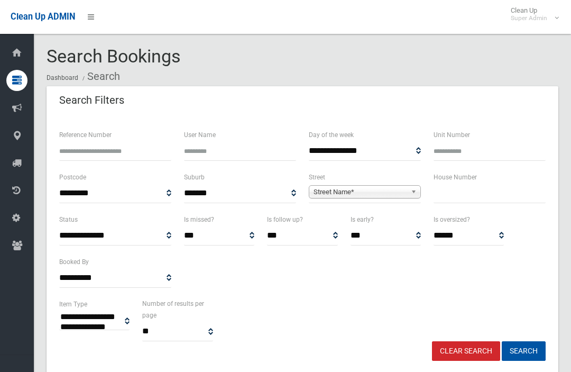
select select
click at [458, 195] on input "text" at bounding box center [489, 193] width 112 height 20
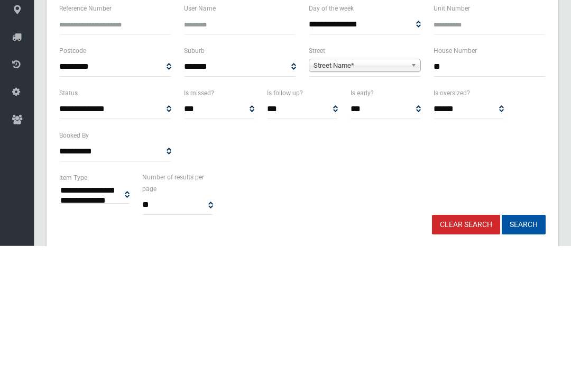
type input "**"
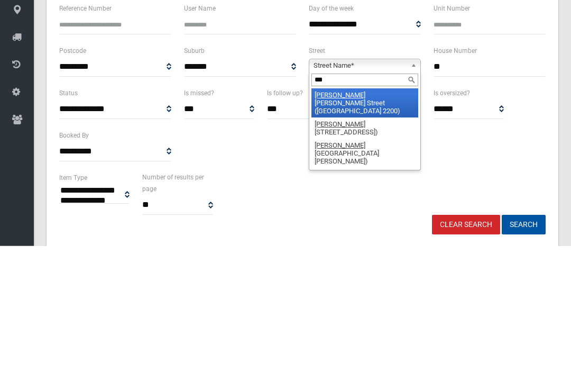
type input "****"
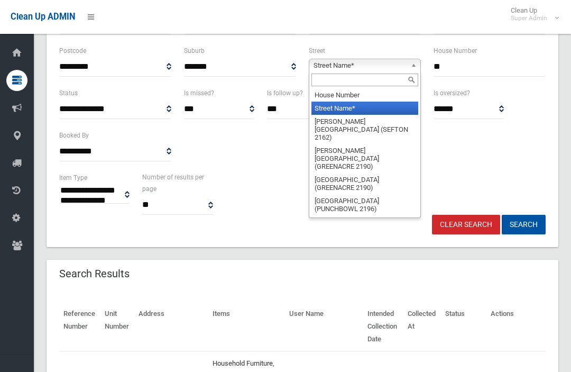
scroll to position [126, 0]
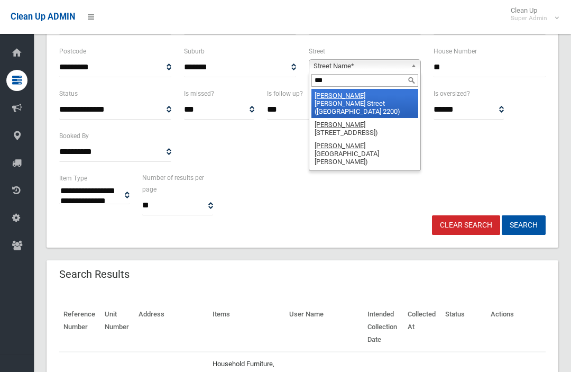
type input "****"
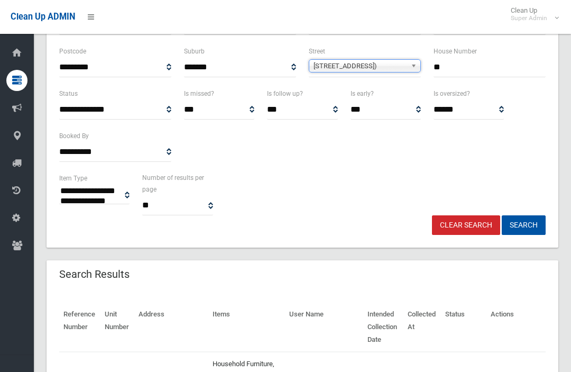
click at [523, 224] on button "Search" at bounding box center [524, 225] width 44 height 20
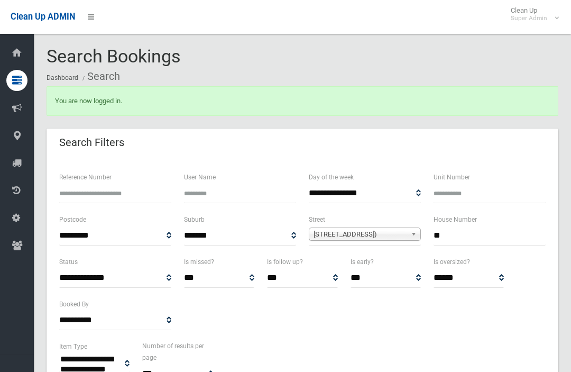
select select
click at [75, 191] on input "Reference Number" at bounding box center [115, 193] width 112 height 20
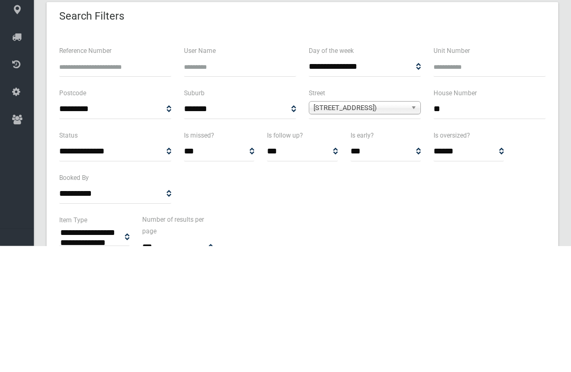
scroll to position [126, 0]
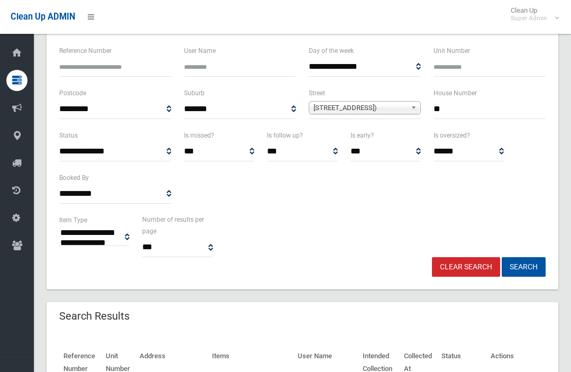
click at [516, 270] on button "Search" at bounding box center [524, 267] width 44 height 20
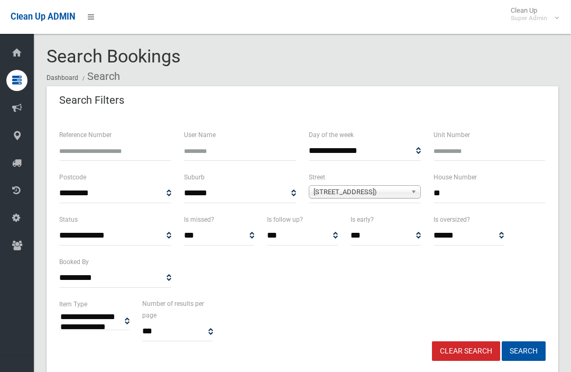
select select
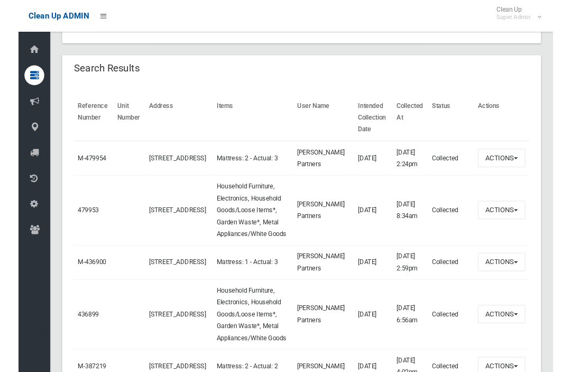
scroll to position [337, 0]
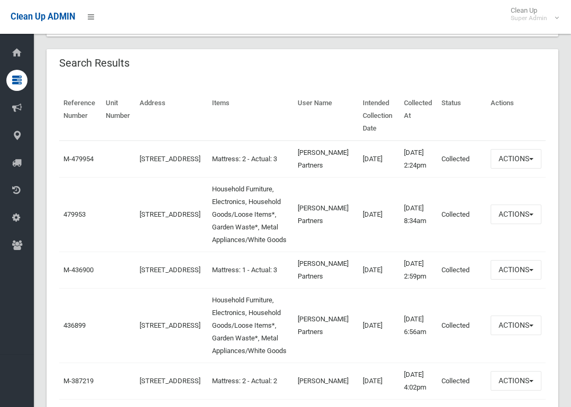
click at [77, 218] on link "479953" at bounding box center [74, 214] width 22 height 8
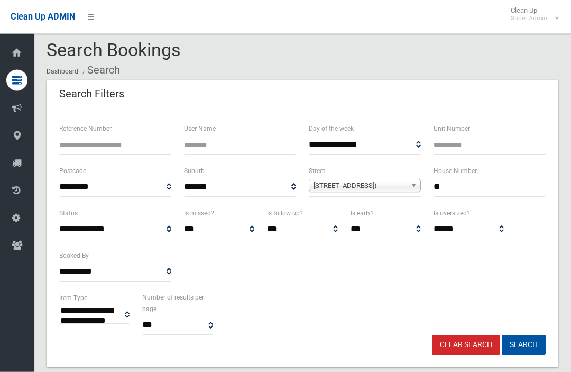
scroll to position [0, 0]
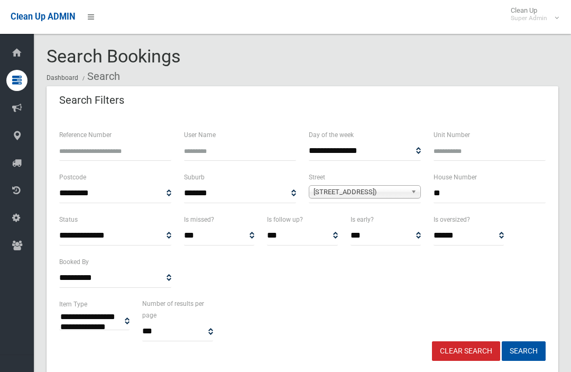
click at [475, 197] on input "**" at bounding box center [489, 193] width 112 height 20
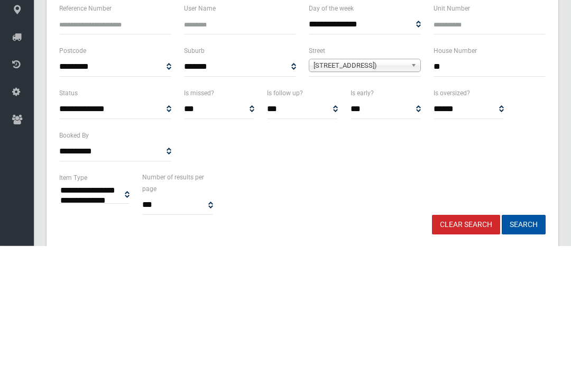
type input "*"
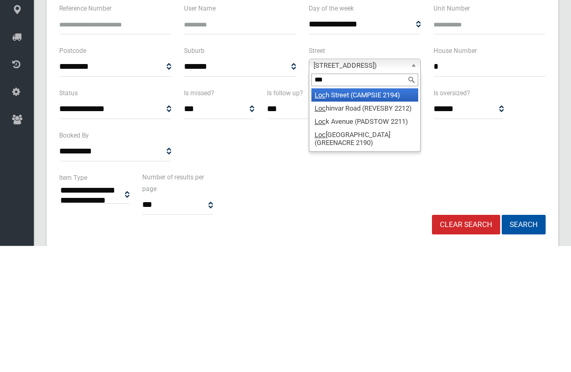
type input "****"
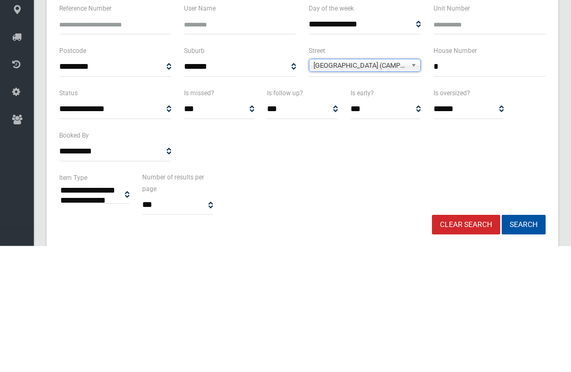
click at [523, 341] on button "Search" at bounding box center [524, 351] width 44 height 20
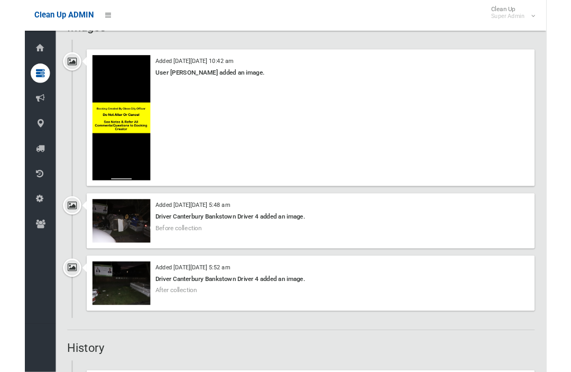
scroll to position [917, 0]
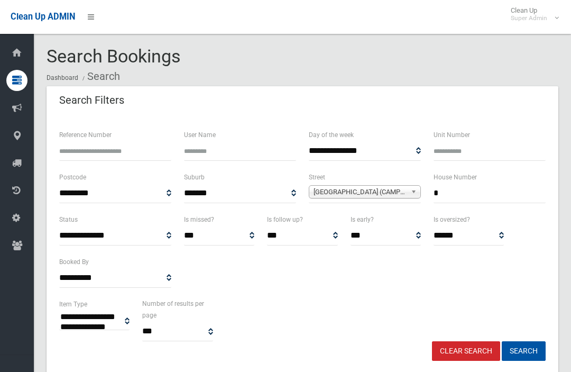
select select
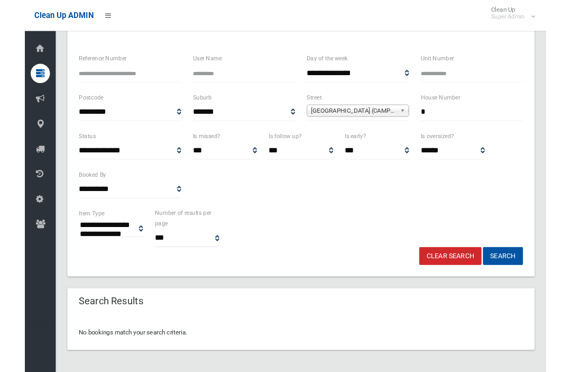
scroll to position [106, 0]
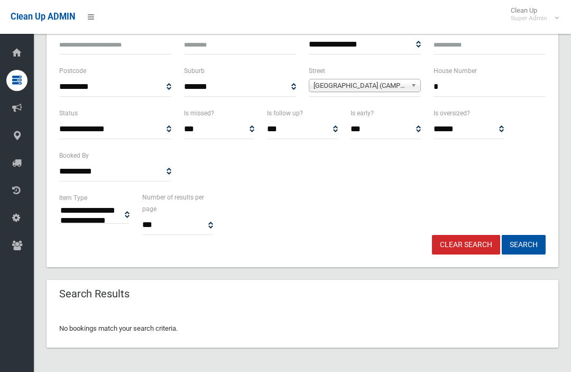
click at [503, 90] on input "*" at bounding box center [489, 87] width 112 height 20
click at [523, 244] on button "Search" at bounding box center [524, 245] width 44 height 20
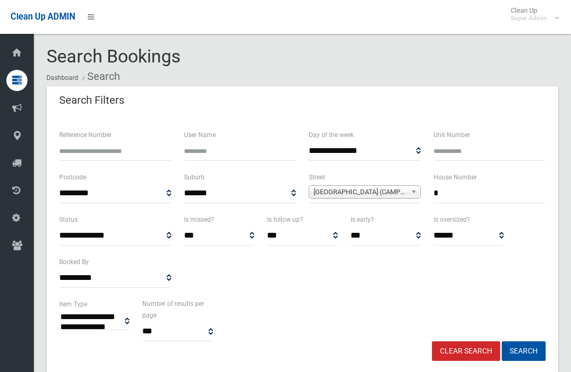
select select
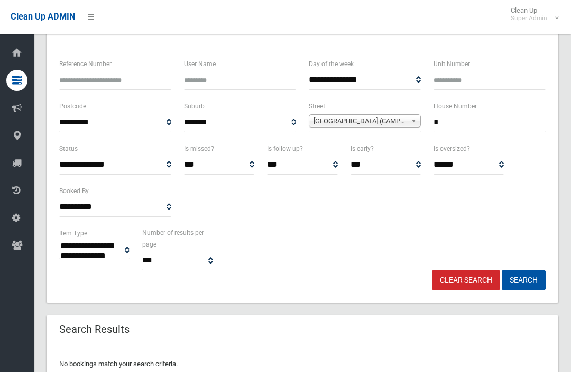
click at [482, 126] on input "*" at bounding box center [489, 123] width 112 height 20
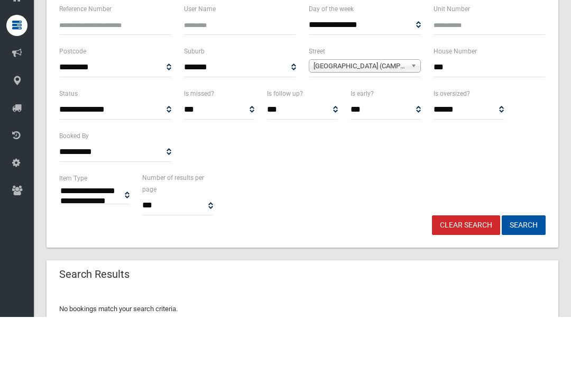
type input "***"
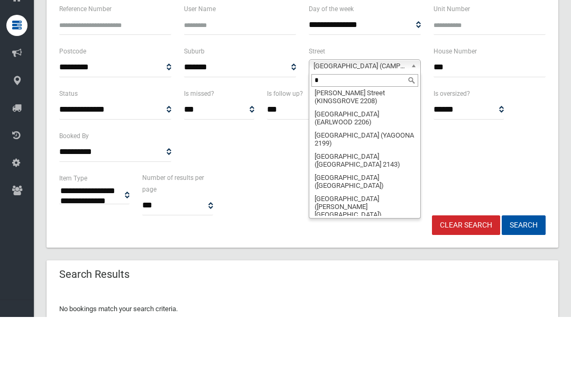
scroll to position [0, 0]
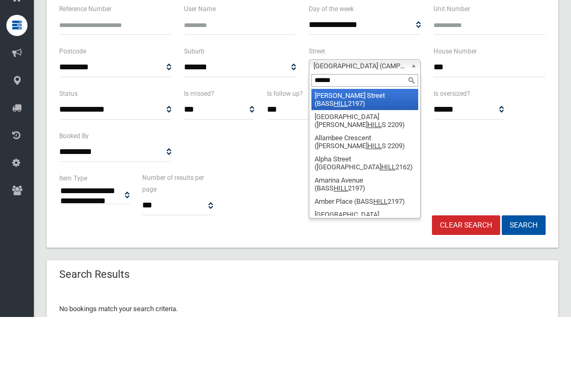
type input "*******"
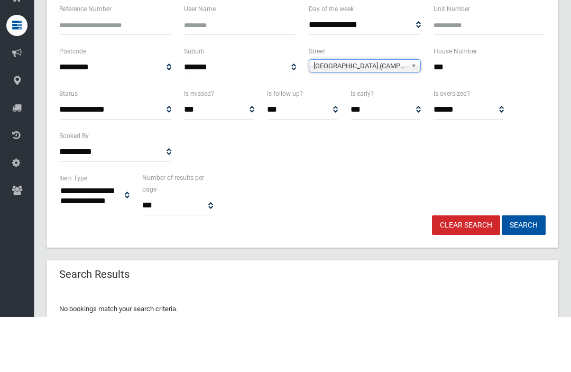
click at [523, 270] on button "Search" at bounding box center [524, 280] width 44 height 20
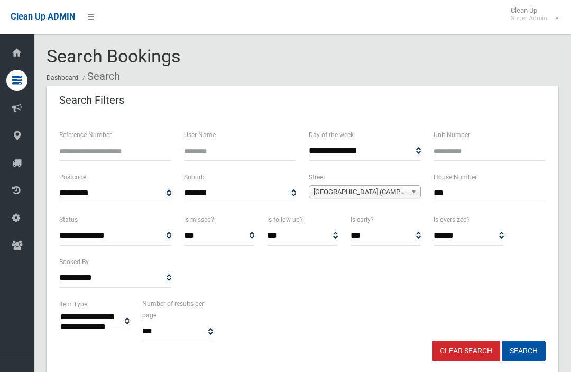
select select
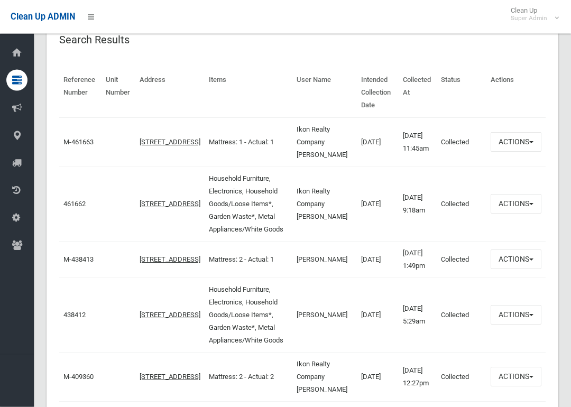
scroll to position [361, 0]
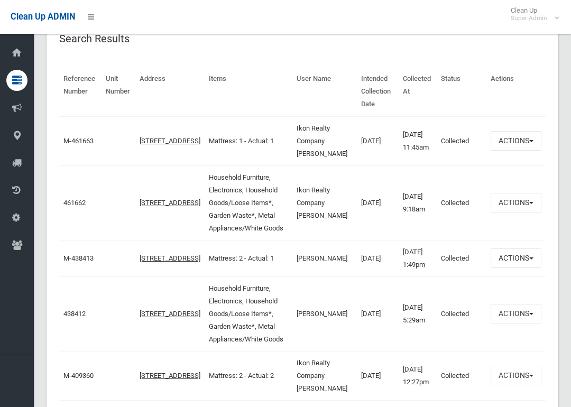
click at [89, 204] on td "461662" at bounding box center [80, 202] width 42 height 75
click at [76, 207] on link "461662" at bounding box center [74, 203] width 22 height 8
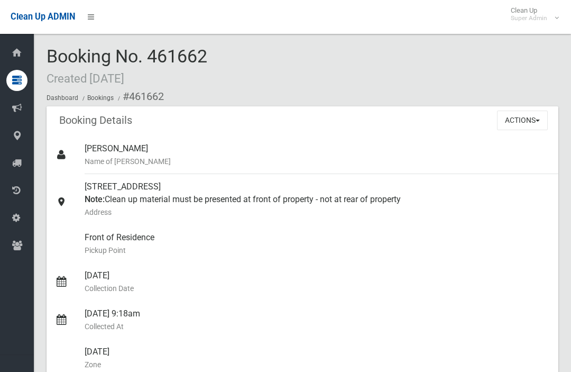
click at [540, 116] on button "Actions" at bounding box center [522, 120] width 51 height 20
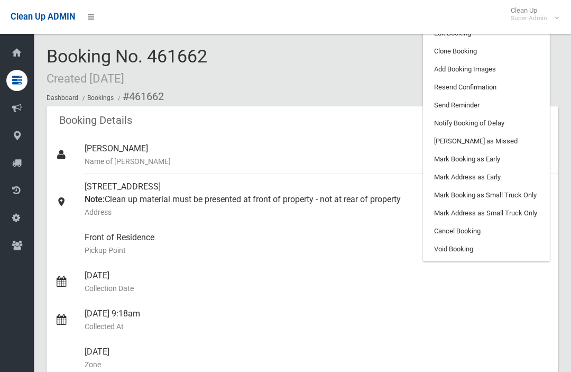
click at [515, 54] on link "Clone Booking" at bounding box center [486, 51] width 126 height 18
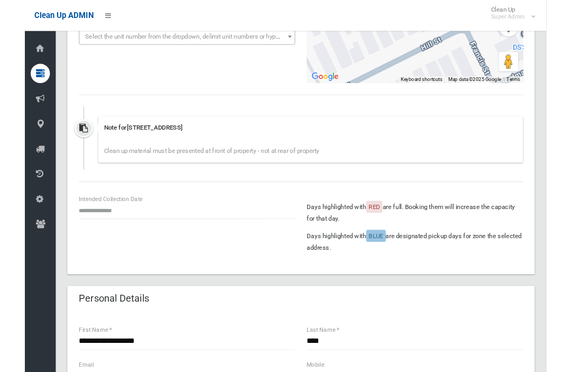
scroll to position [196, 0]
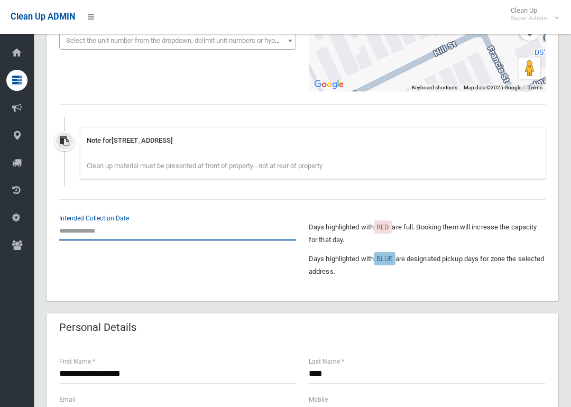
click at [71, 223] on input "text" at bounding box center [177, 231] width 237 height 20
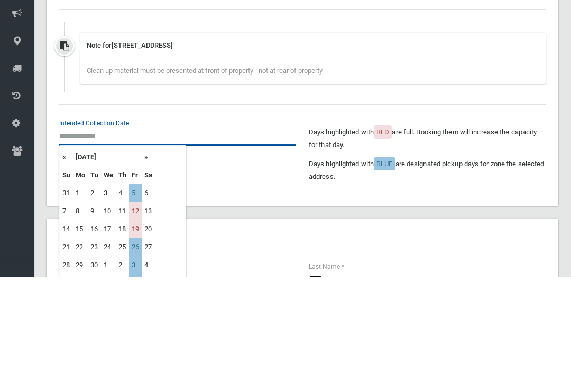
click at [91, 221] on input "text" at bounding box center [177, 231] width 237 height 20
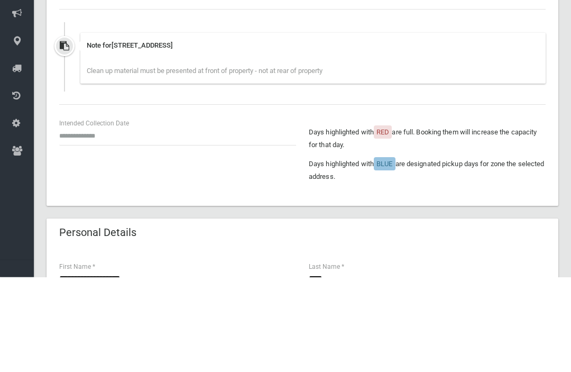
scroll to position [291, 0]
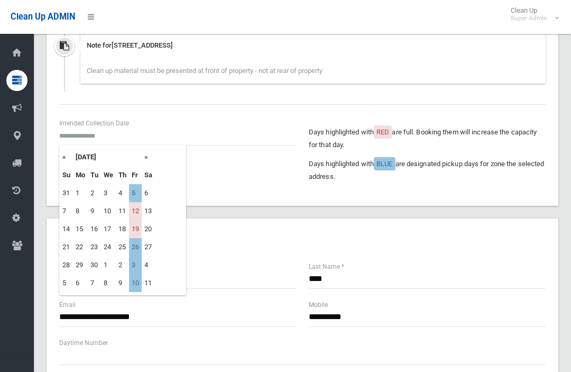
click at [133, 190] on td "5" at bounding box center [135, 193] width 13 height 18
type input "**********"
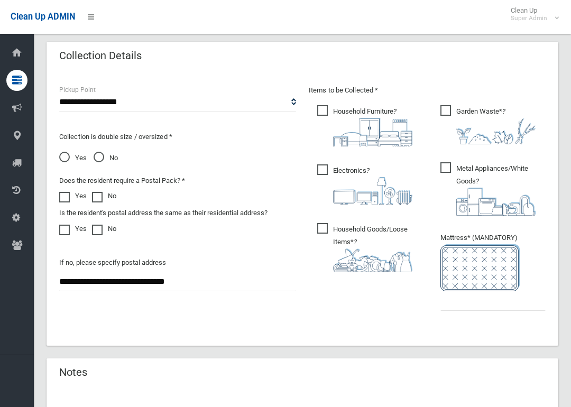
scroll to position [658, 0]
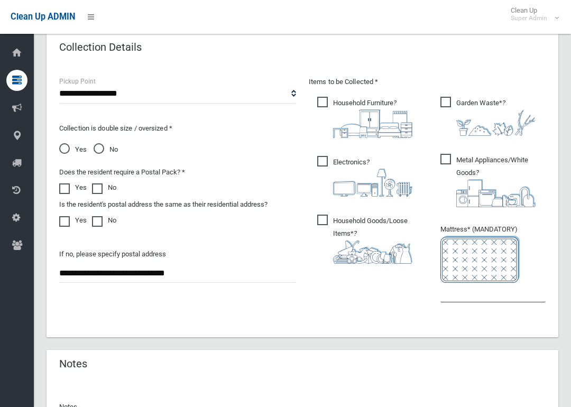
click at [494, 296] on input "text" at bounding box center [492, 293] width 105 height 20
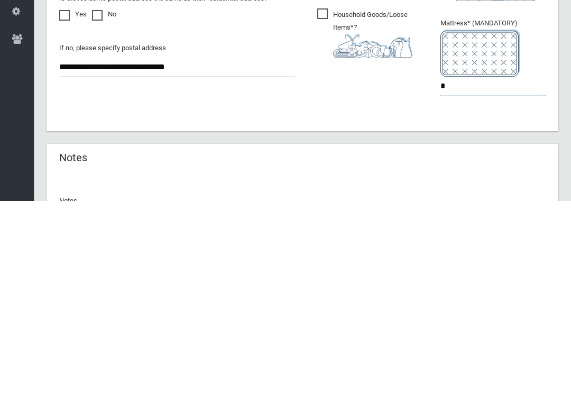
type input "*"
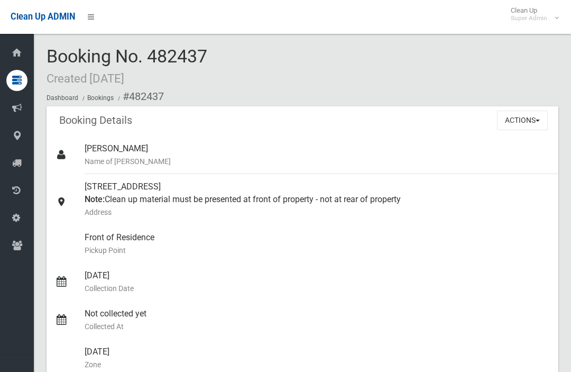
click at [544, 118] on button "Actions" at bounding box center [522, 120] width 51 height 20
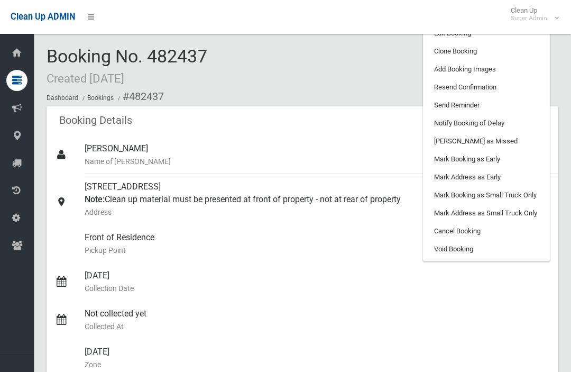
click at [520, 71] on link "Add Booking Images" at bounding box center [486, 69] width 126 height 18
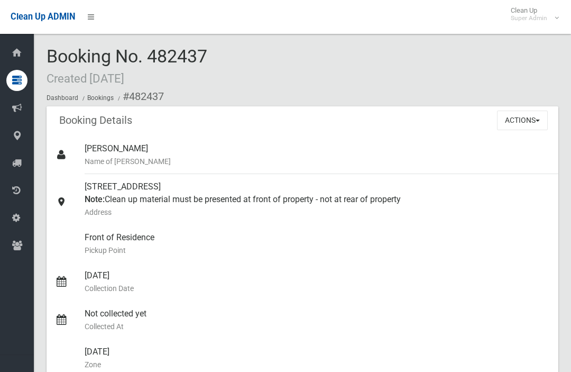
click at [531, 118] on button "Actions" at bounding box center [522, 120] width 51 height 20
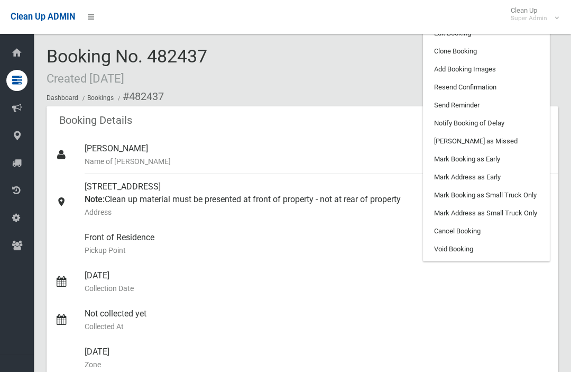
click at [508, 72] on link "Add Booking Images" at bounding box center [486, 69] width 126 height 18
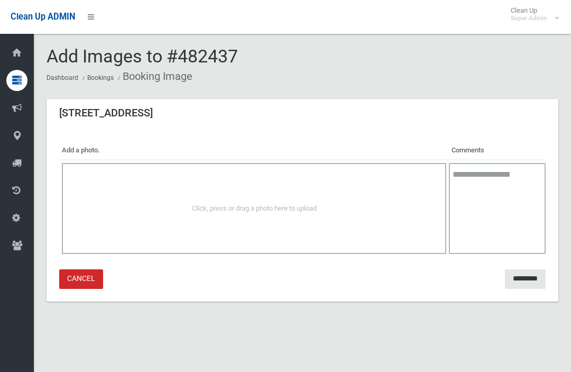
click at [113, 202] on div "Click, press or drag a photo here to upload" at bounding box center [253, 208] width 361 height 13
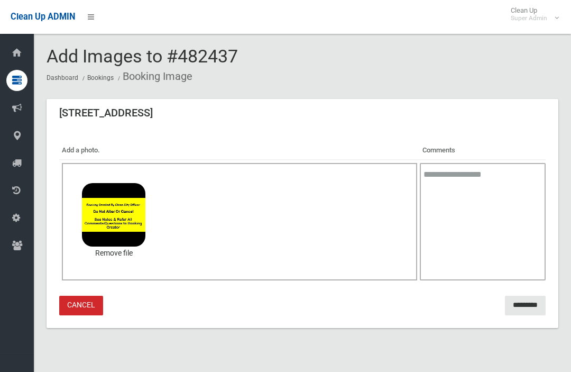
click at [505, 306] on input "*********" at bounding box center [525, 305] width 41 height 20
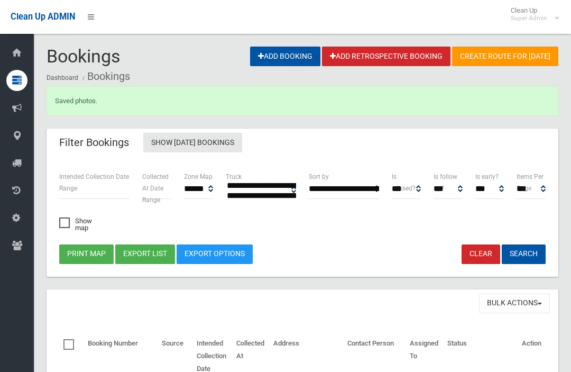
select select
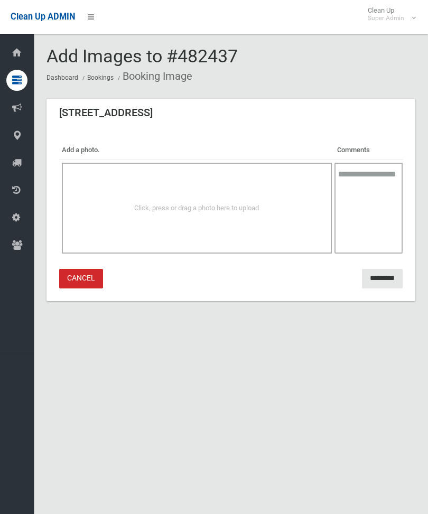
click at [266, 205] on div "Click, press or drag a photo here to upload" at bounding box center [196, 208] width 247 height 13
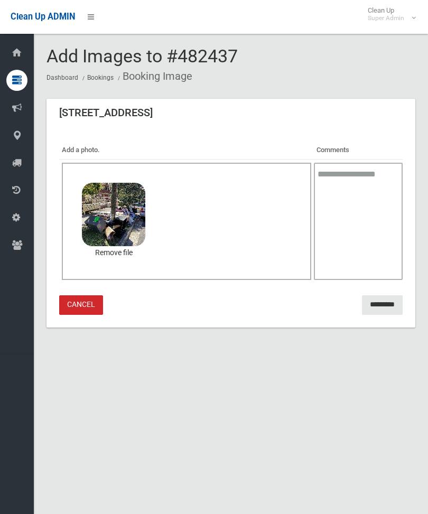
click at [374, 303] on input "*********" at bounding box center [382, 305] width 41 height 20
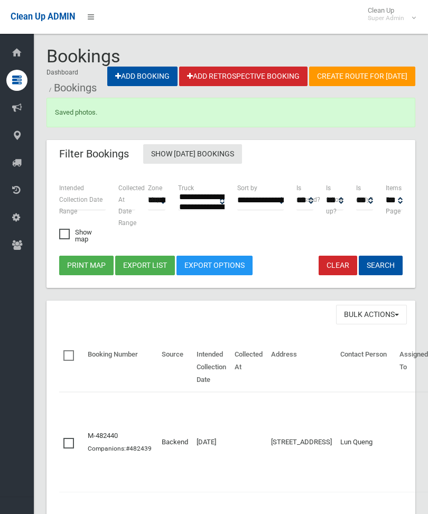
select select
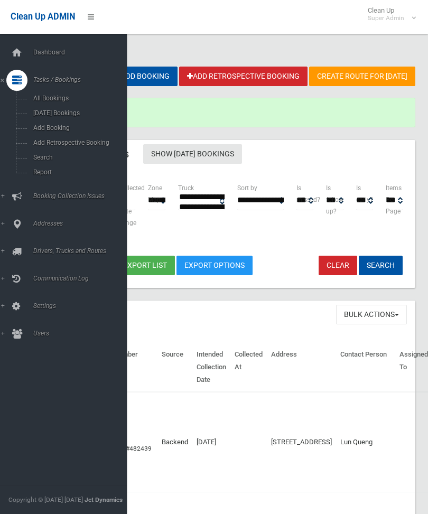
click at [36, 159] on span "Search" at bounding box center [74, 157] width 88 height 7
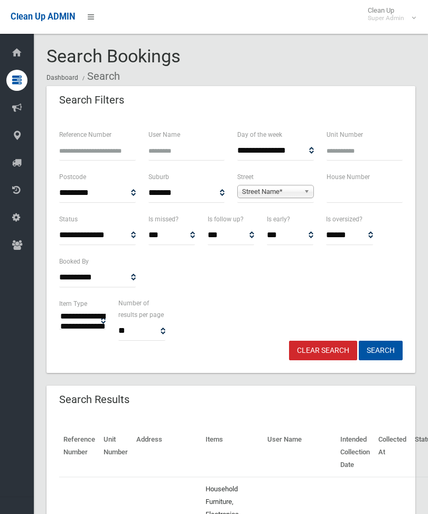
select select
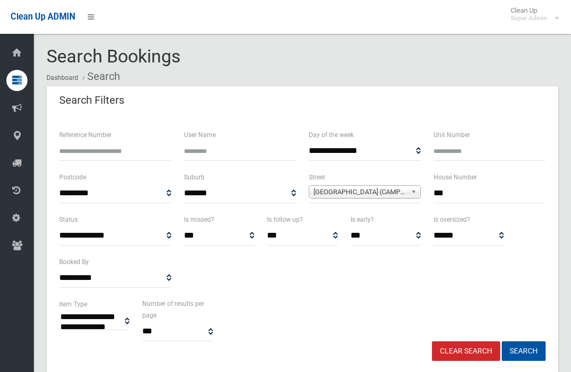
select select
click at [496, 196] on input "***" at bounding box center [489, 193] width 112 height 20
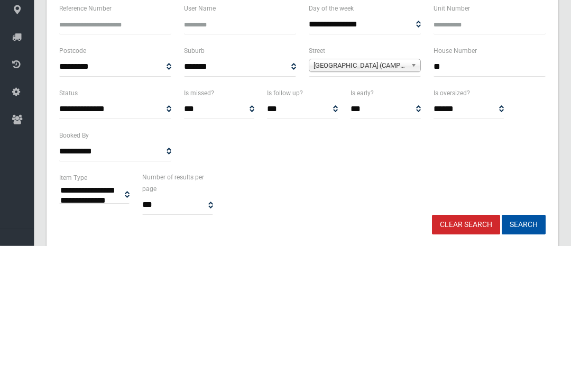
type input "*"
type input "**"
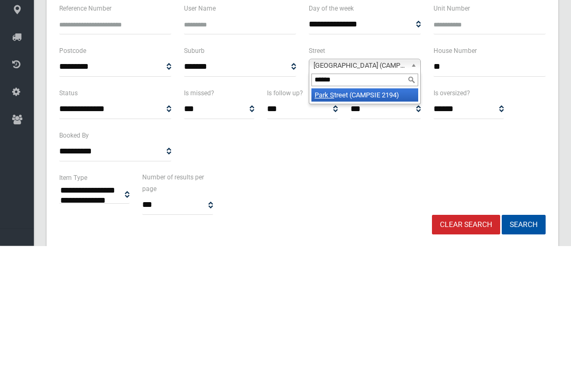
type input "*******"
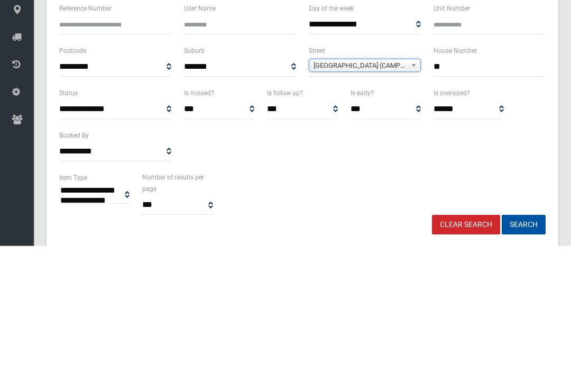
click at [523, 341] on button "Search" at bounding box center [524, 351] width 44 height 20
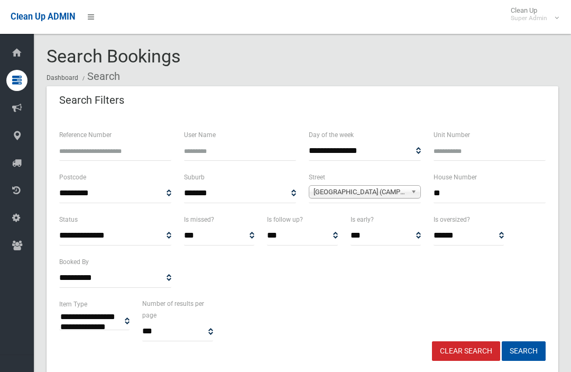
select select
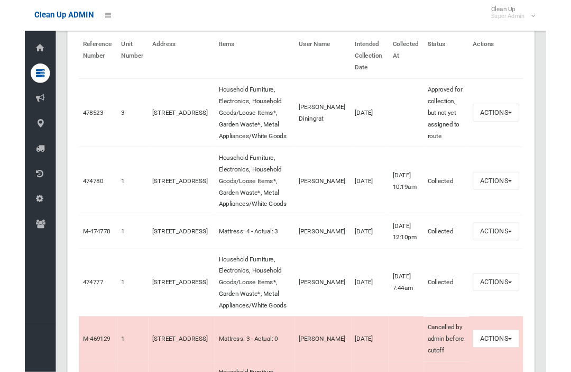
scroll to position [392, 0]
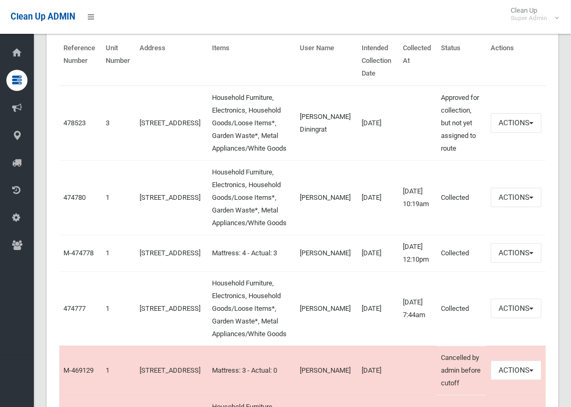
click at [66, 127] on link "478523" at bounding box center [74, 123] width 22 height 8
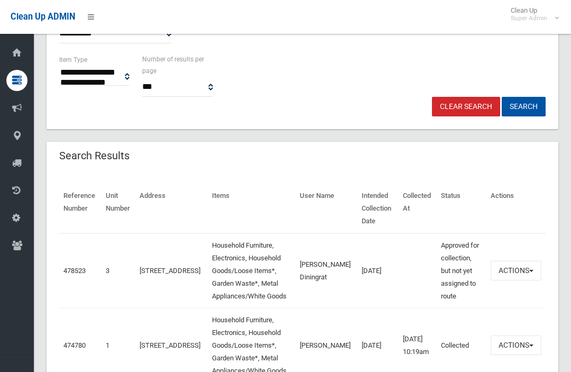
scroll to position [0, 0]
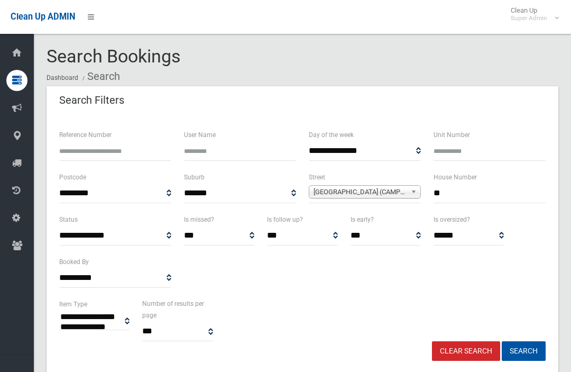
click at [492, 192] on input "**" at bounding box center [489, 193] width 112 height 20
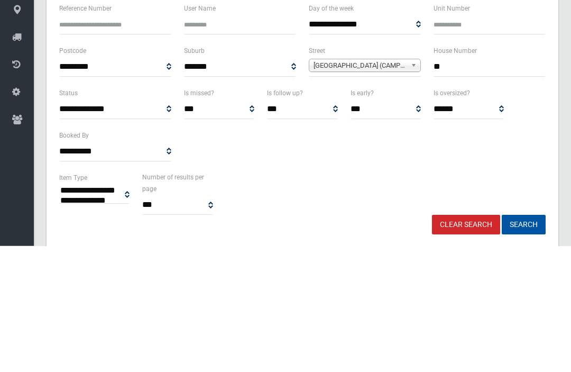
type input "*"
type input "**"
click at [523, 341] on button "Search" at bounding box center [524, 351] width 44 height 20
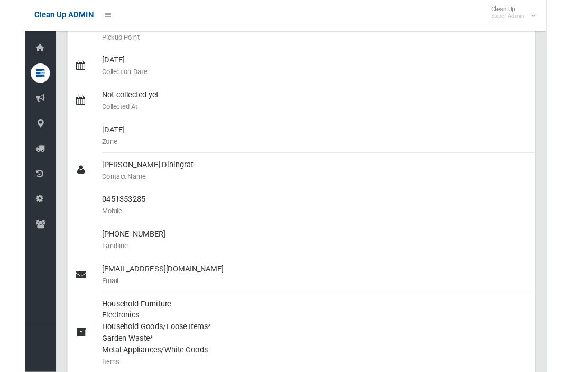
scroll to position [185, 0]
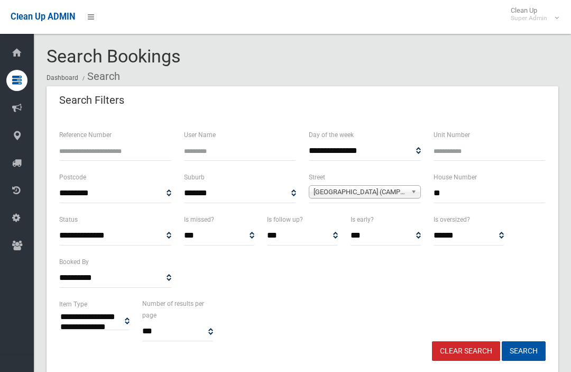
select select
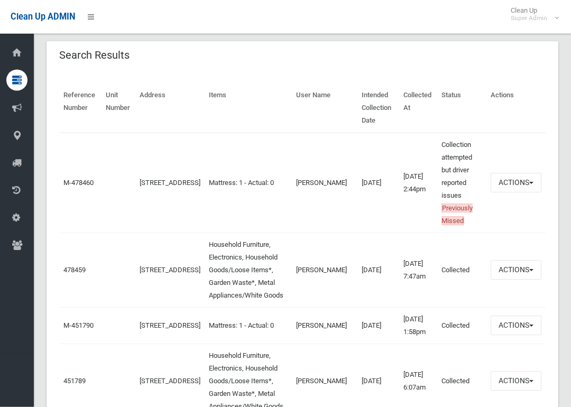
scroll to position [345, 0]
click at [77, 181] on link "M-478460" at bounding box center [78, 183] width 30 height 8
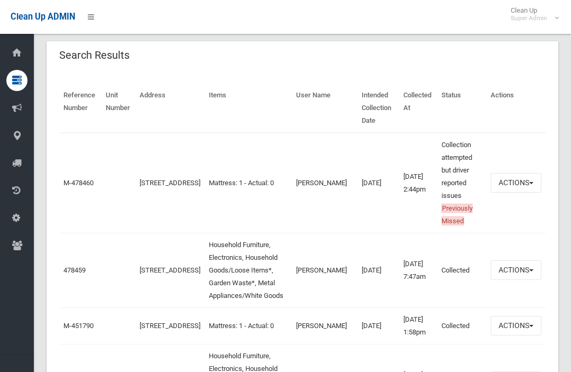
click at [531, 182] on span "button" at bounding box center [531, 183] width 4 height 2
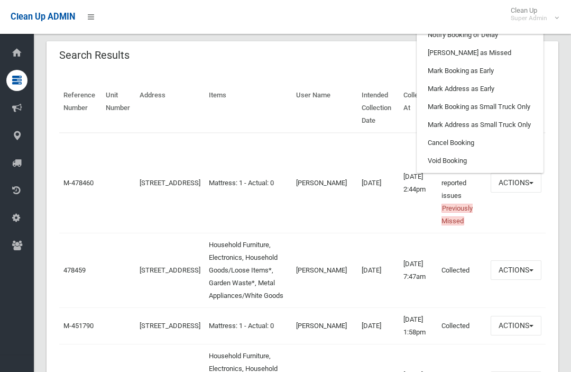
click at [504, 56] on link "[PERSON_NAME] as Missed" at bounding box center [480, 53] width 126 height 18
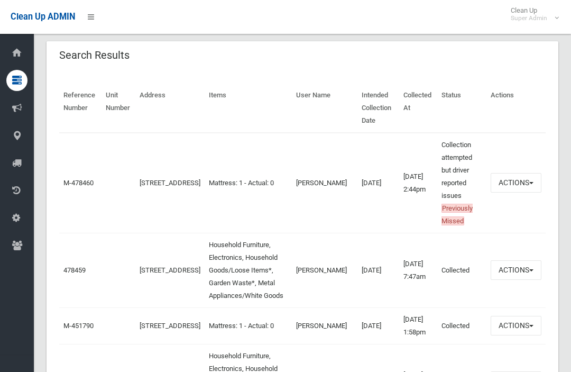
click at [521, 184] on button "Actions" at bounding box center [516, 183] width 51 height 20
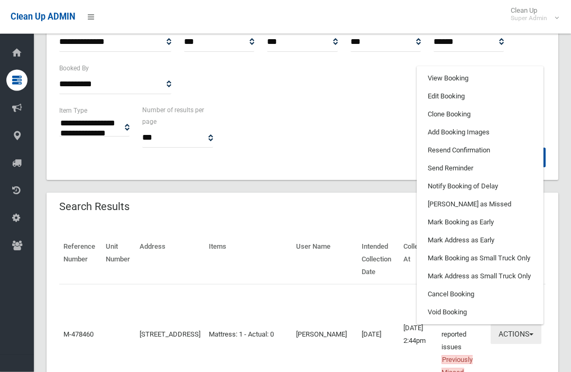
scroll to position [190, 0]
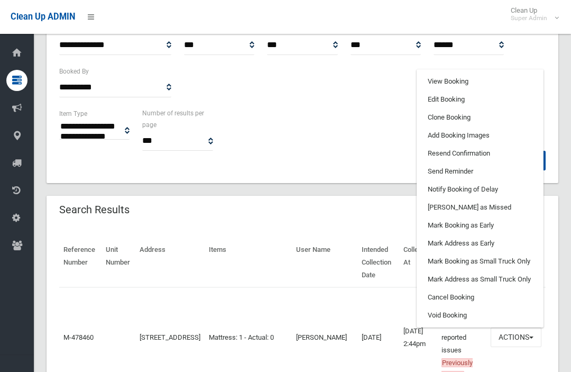
click at [505, 81] on link "View Booking" at bounding box center [480, 81] width 126 height 18
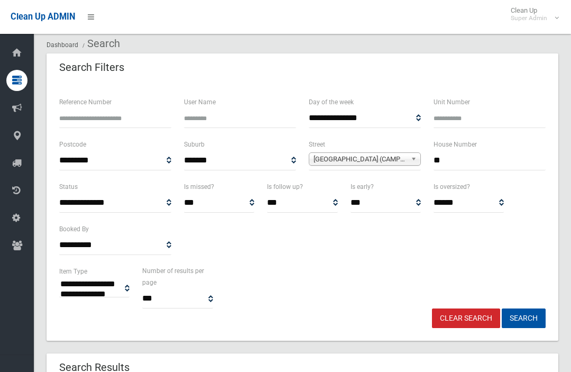
scroll to position [13, 0]
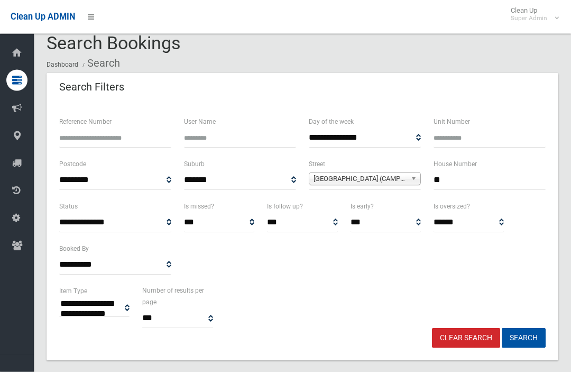
click at [494, 180] on input "**" at bounding box center [489, 181] width 112 height 20
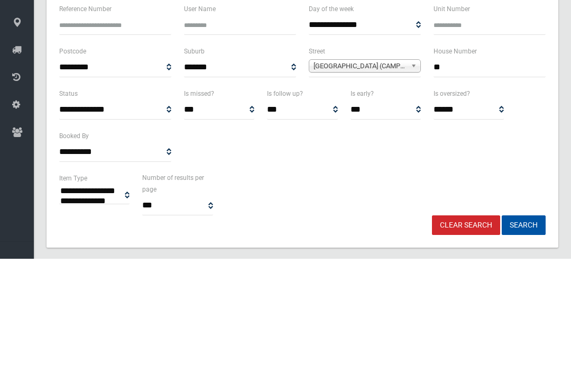
type input "*"
type input "*****"
click at [523, 328] on button "Search" at bounding box center [524, 338] width 44 height 20
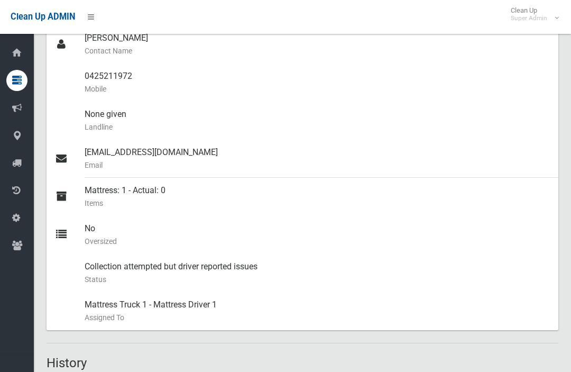
scroll to position [266, 0]
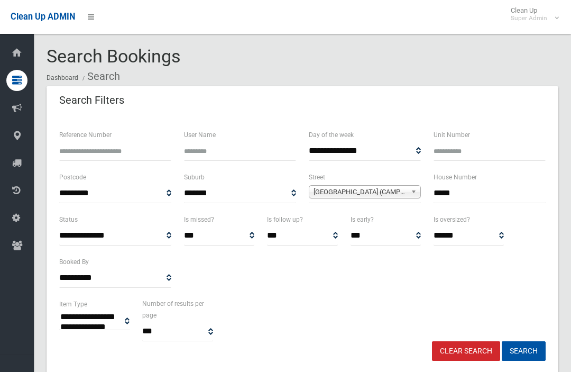
select select
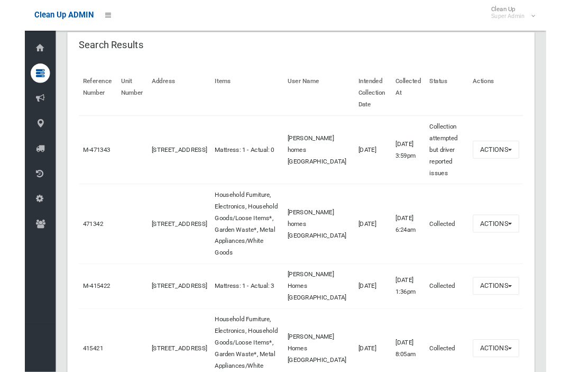
scroll to position [351, 0]
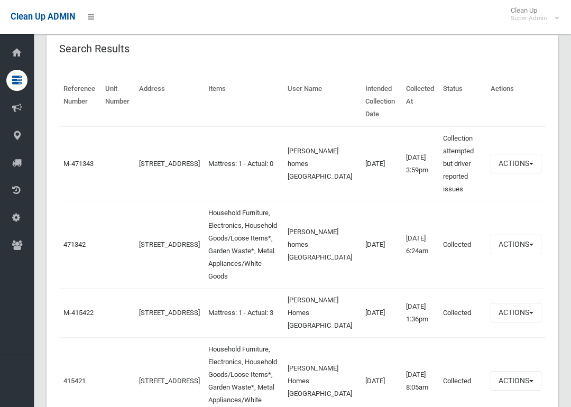
click at [61, 232] on td "471342" at bounding box center [80, 244] width 42 height 87
click at [72, 241] on link "471342" at bounding box center [74, 245] width 22 height 8
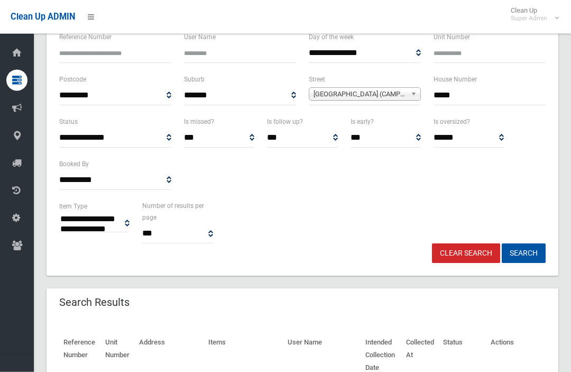
scroll to position [0, 0]
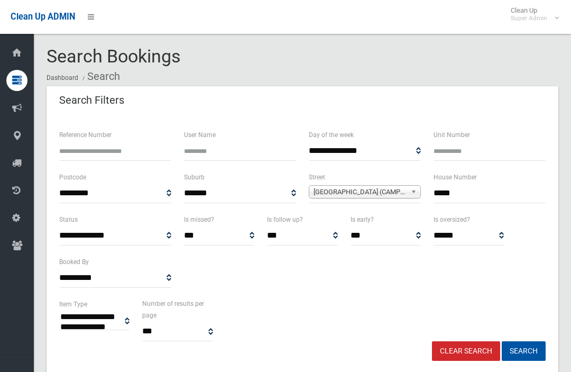
click at [492, 190] on input "*****" at bounding box center [489, 193] width 112 height 20
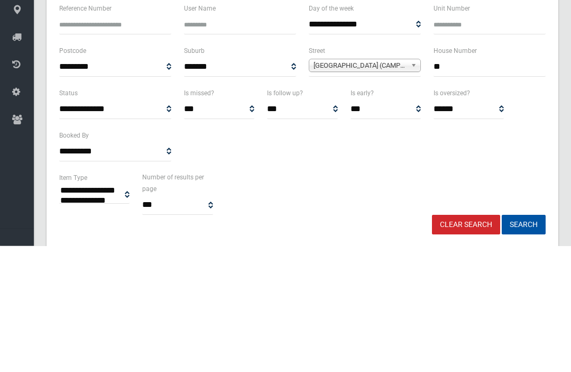
type input "*"
type input "**"
click at [523, 341] on button "Search" at bounding box center [524, 351] width 44 height 20
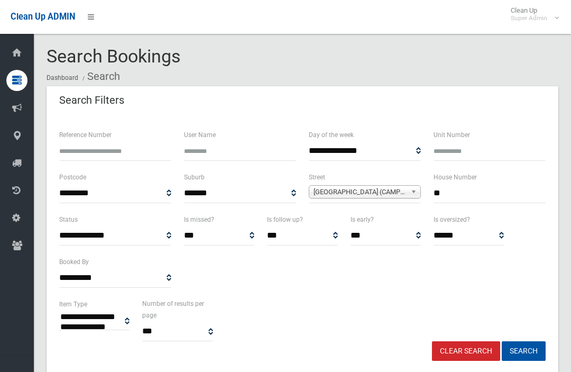
select select
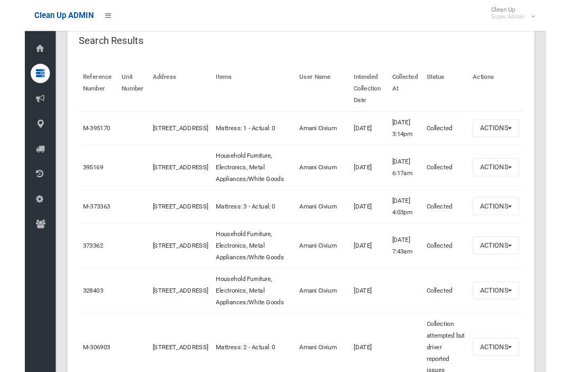
scroll to position [358, 0]
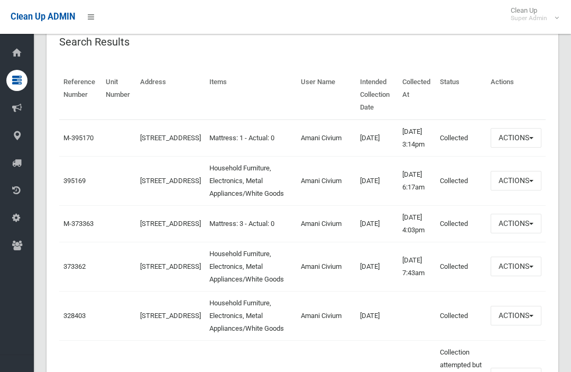
click at [71, 184] on link "395169" at bounding box center [74, 181] width 22 height 8
click at [79, 184] on link "395169" at bounding box center [74, 181] width 22 height 8
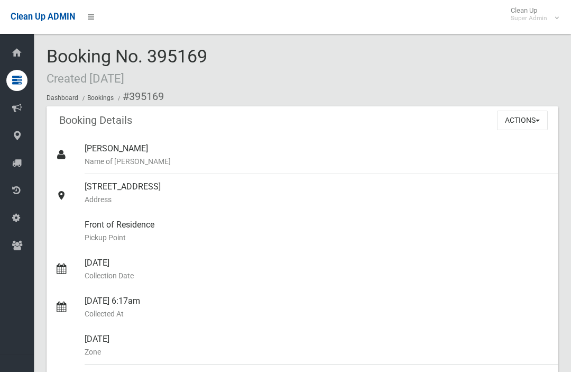
click at [532, 125] on button "Actions" at bounding box center [522, 120] width 51 height 20
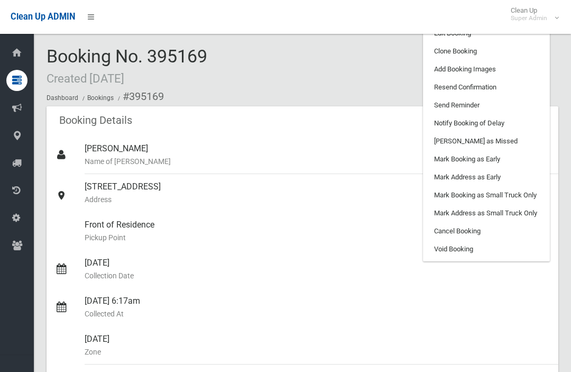
click at [497, 57] on link "Clone Booking" at bounding box center [486, 51] width 126 height 18
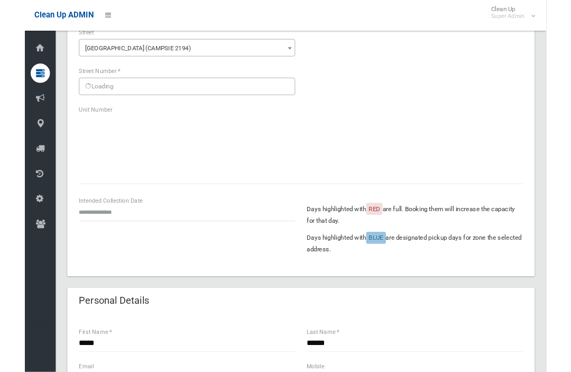
scroll to position [99, 0]
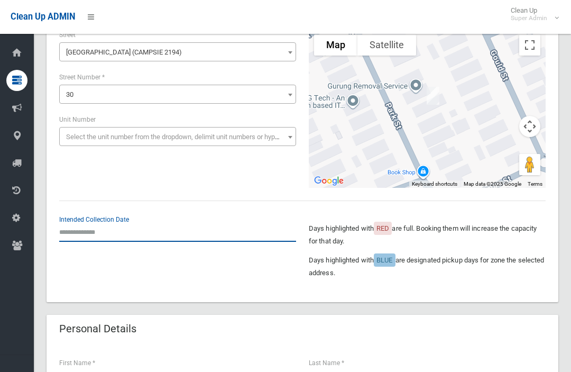
click at [91, 235] on input "text" at bounding box center [177, 232] width 237 height 20
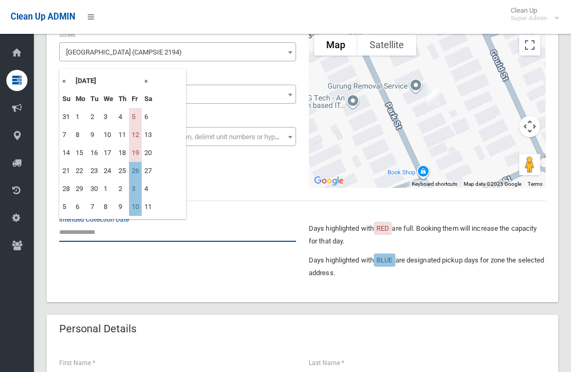
scroll to position [99, 0]
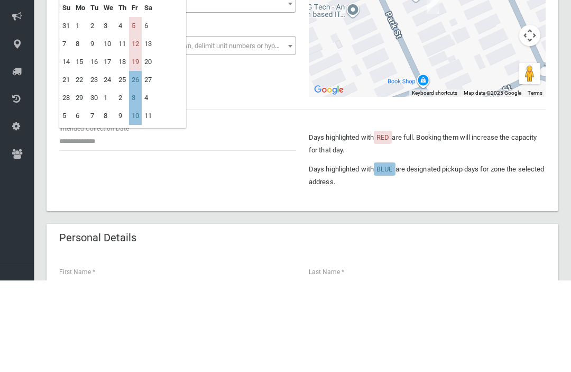
click at [136, 108] on td "5" at bounding box center [135, 117] width 13 height 18
type input "**********"
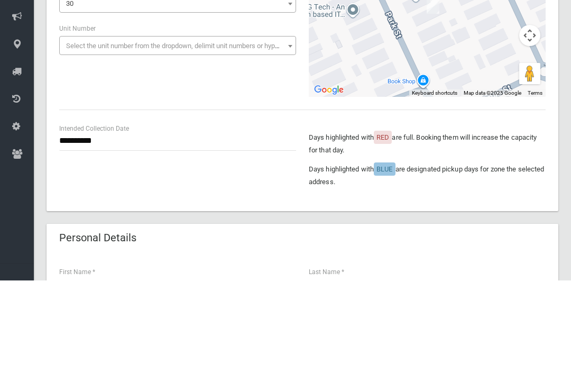
scroll to position [191, 0]
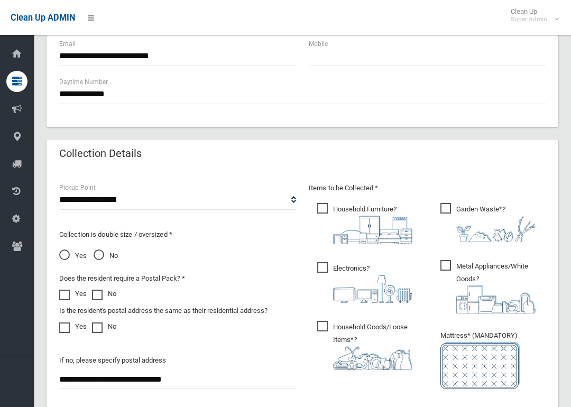
click at [442, 215] on span "Garden Waste* ?" at bounding box center [487, 221] width 95 height 39
click at [319, 322] on span "Household Goods/Loose Items* ?" at bounding box center [369, 345] width 105 height 49
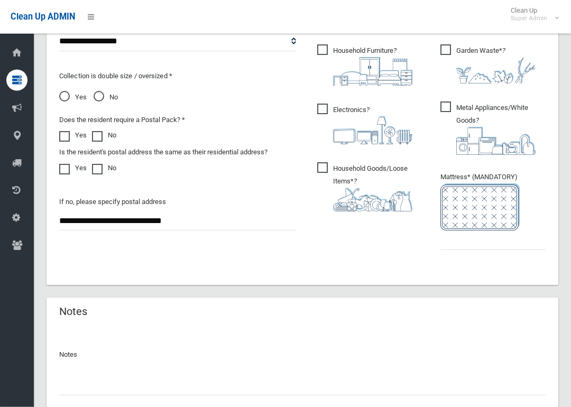
scroll to position [636, 0]
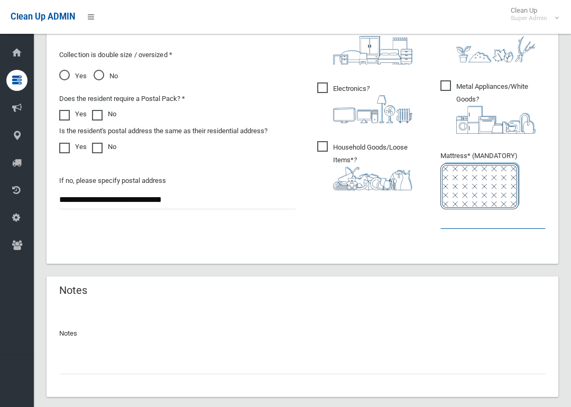
click at [483, 217] on input "text" at bounding box center [492, 219] width 105 height 20
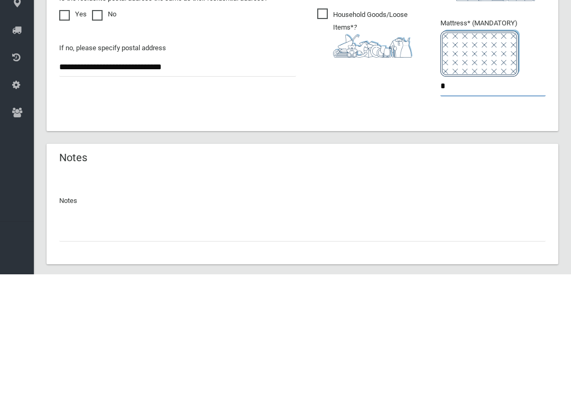
type input "*"
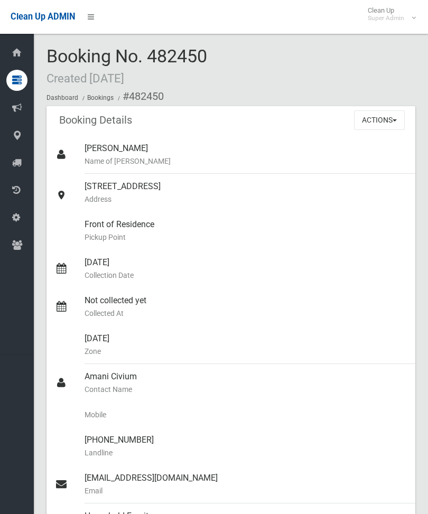
click at [391, 123] on button "Actions" at bounding box center [379, 120] width 51 height 20
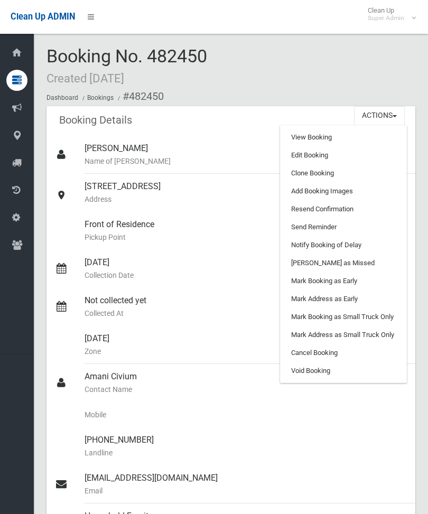
click at [356, 189] on link "Add Booking Images" at bounding box center [344, 191] width 126 height 18
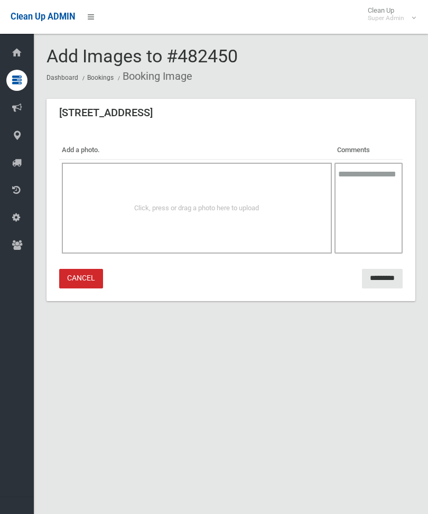
click at [280, 211] on div "Click, press or drag a photo here to upload" at bounding box center [196, 208] width 247 height 13
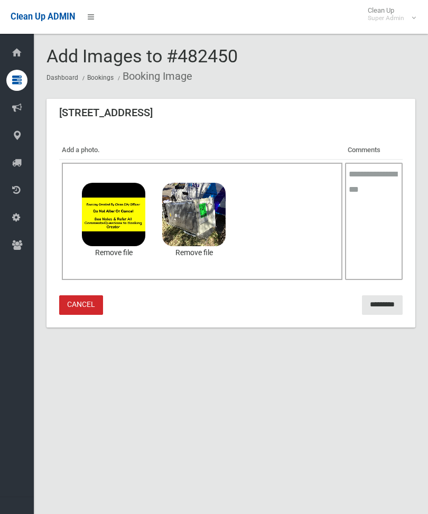
click at [383, 303] on input "*********" at bounding box center [382, 305] width 41 height 20
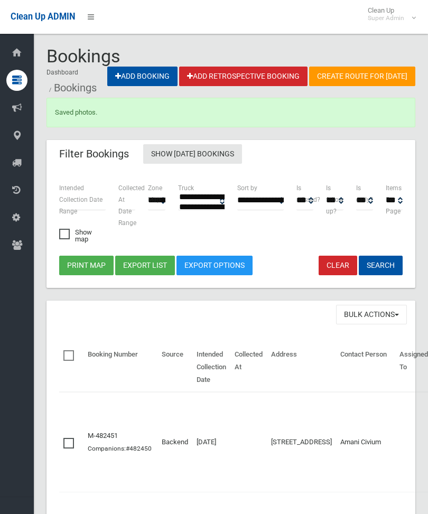
select select
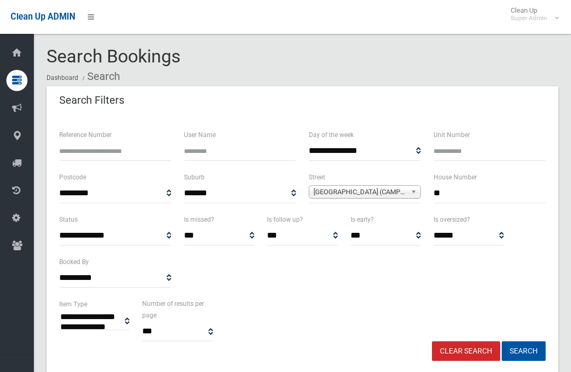
select select
click at [500, 177] on div "House Number **" at bounding box center [489, 187] width 112 height 32
click at [504, 192] on input "**" at bounding box center [489, 193] width 112 height 20
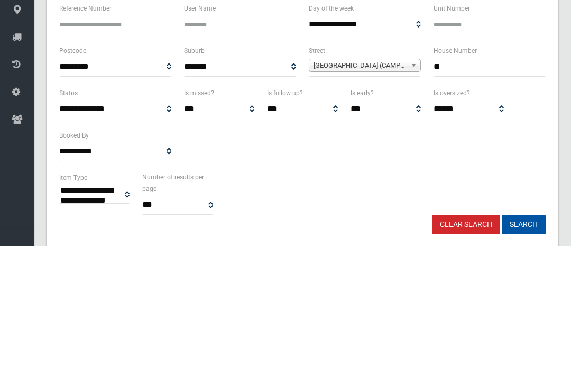
type input "*"
type input "**"
click at [523, 341] on button "Search" at bounding box center [524, 351] width 44 height 20
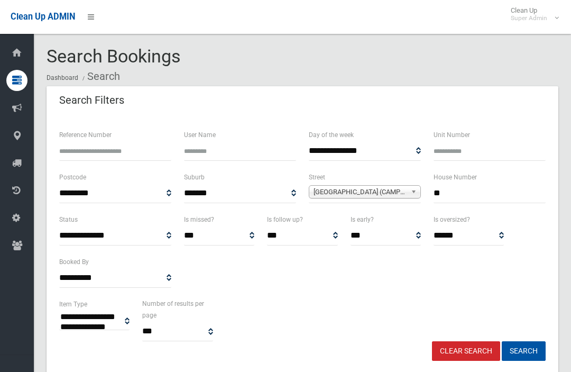
select select
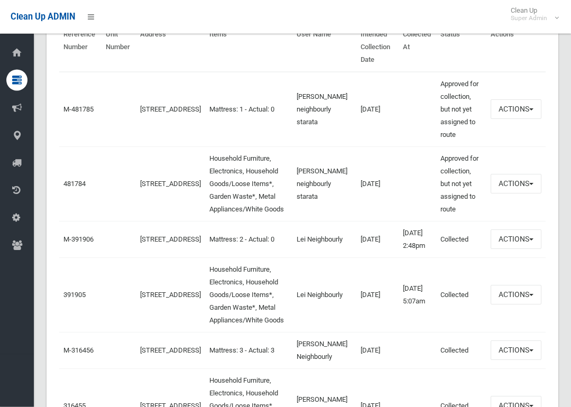
scroll to position [405, 0]
click at [69, 188] on link "481784" at bounding box center [74, 184] width 22 height 8
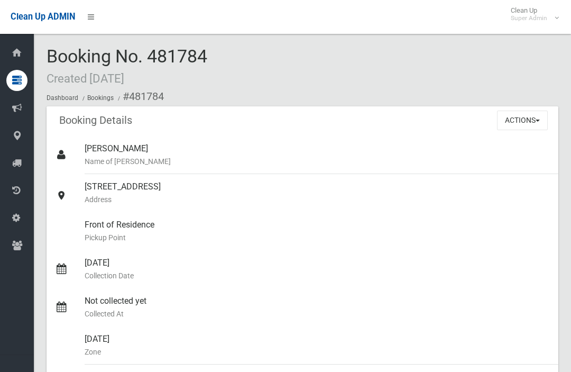
click at [531, 124] on button "Actions" at bounding box center [522, 120] width 51 height 20
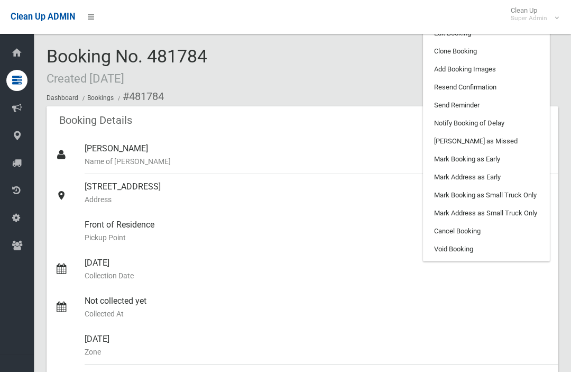
click at [507, 37] on link "Edit Booking" at bounding box center [486, 33] width 126 height 18
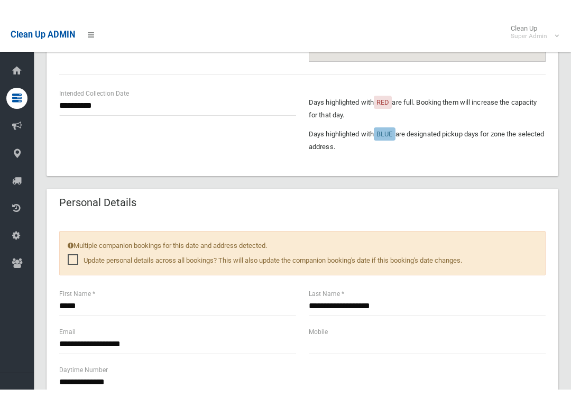
scroll to position [403, 0]
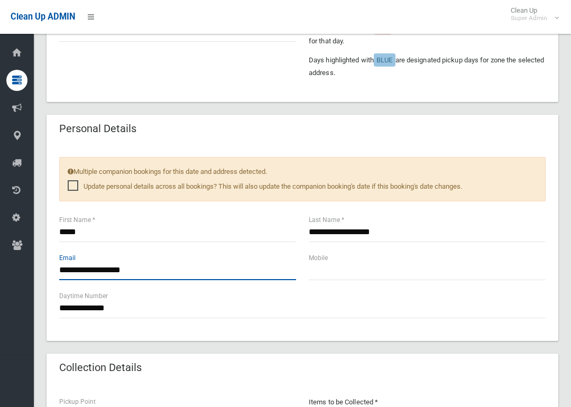
click at [221, 264] on input "**********" at bounding box center [177, 271] width 237 height 20
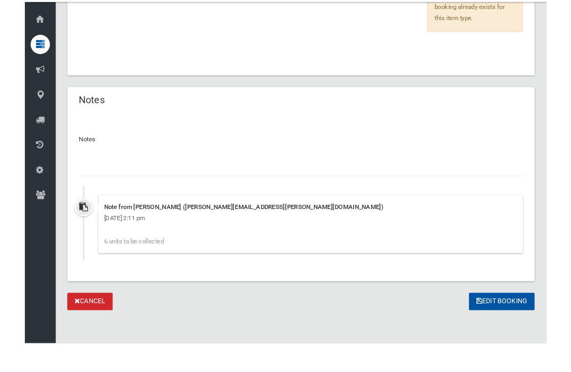
scroll to position [1014, 0]
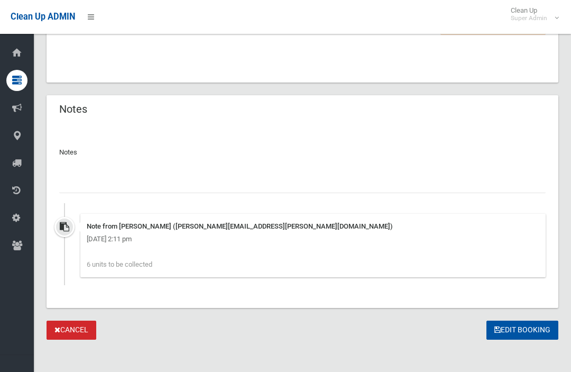
type input "**********"
click at [516, 327] on button "Edit Booking" at bounding box center [522, 330] width 72 height 20
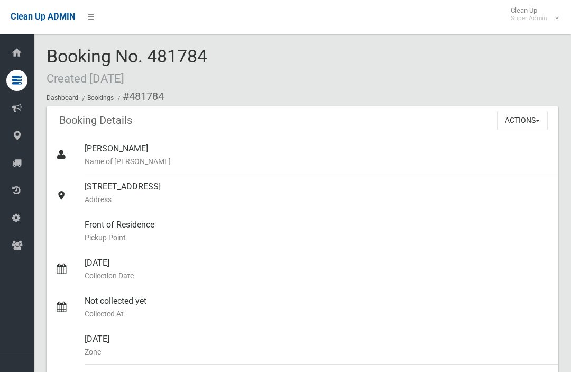
click at [531, 126] on button "Actions" at bounding box center [522, 120] width 51 height 20
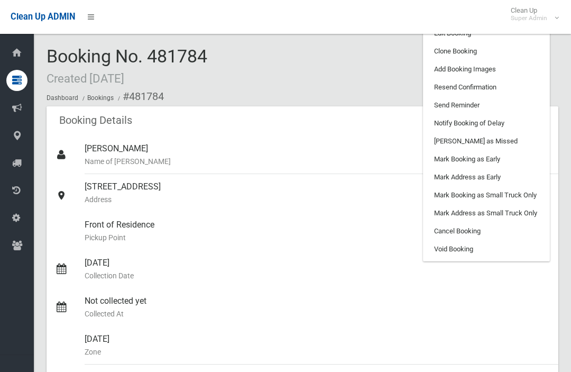
click at [514, 88] on link "Resend Confirmation" at bounding box center [486, 87] width 126 height 18
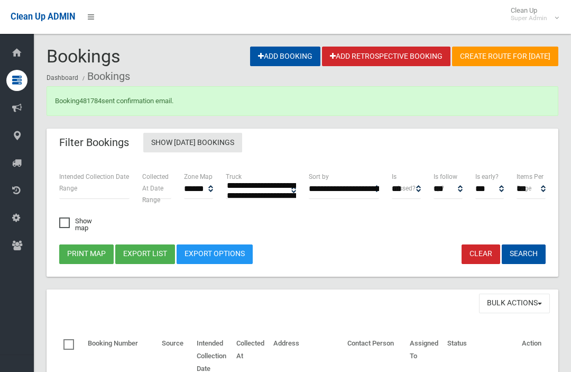
select select
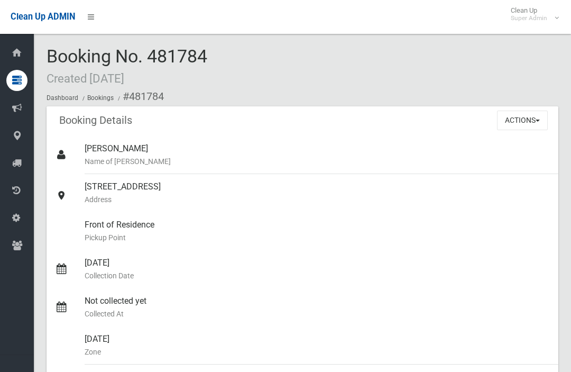
click at [508, 120] on button "Actions" at bounding box center [522, 120] width 51 height 20
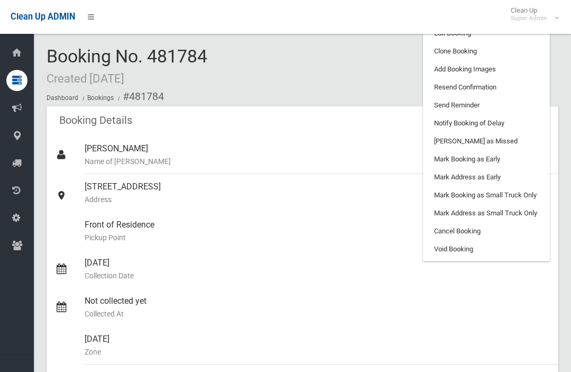
click at [434, 33] on div "Clean Up ADMIN Clean Up Super Admin Logout" at bounding box center [285, 17] width 571 height 34
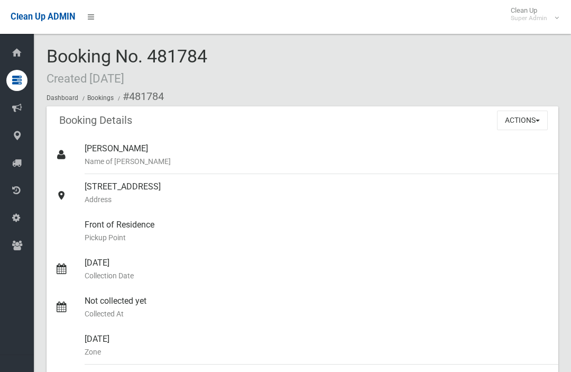
click at [523, 116] on button "Actions" at bounding box center [522, 120] width 51 height 20
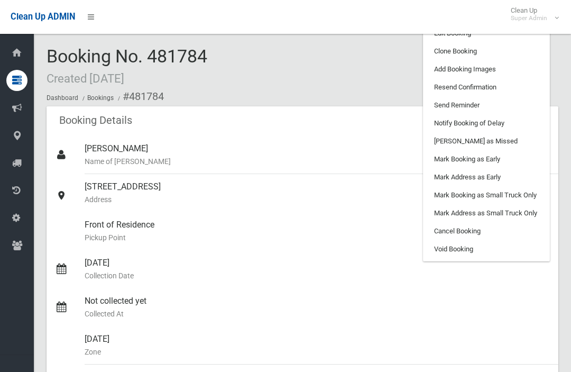
click at [443, 38] on link "Edit Booking" at bounding box center [486, 33] width 126 height 18
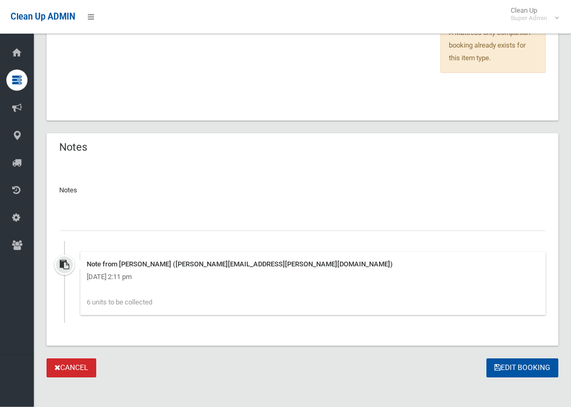
scroll to position [982, 0]
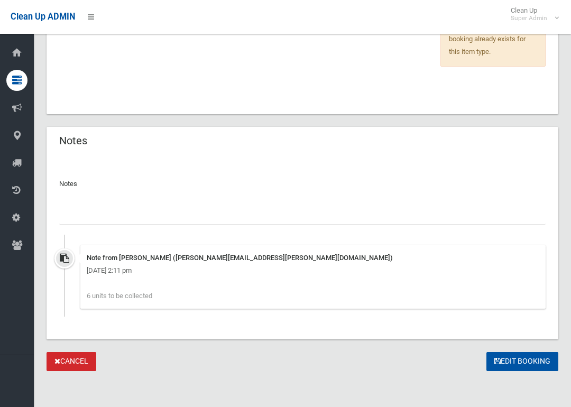
click at [503, 353] on button "Edit Booking" at bounding box center [522, 362] width 72 height 20
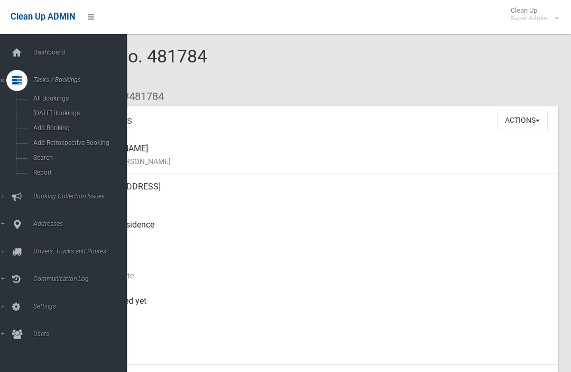
click at [35, 159] on span "Search" at bounding box center [74, 157] width 88 height 7
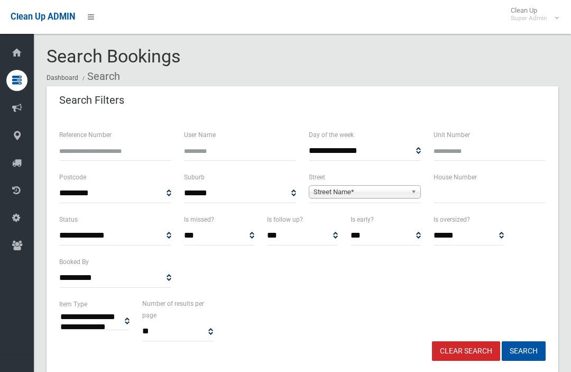
select select
